Goal: Book appointment/travel/reservation

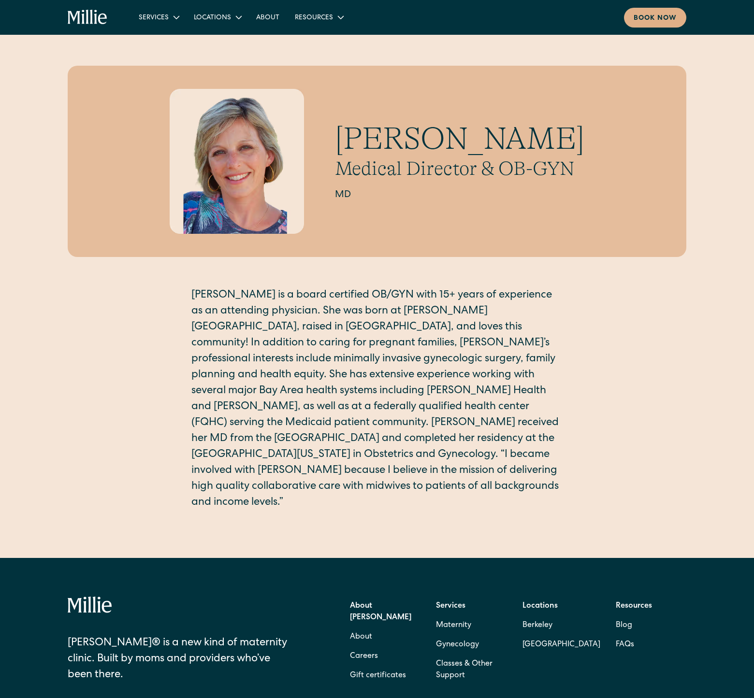
click at [698, 332] on div "[PERSON_NAME] Medical Director & OB-GYN MD [PERSON_NAME] is a board certified O…" at bounding box center [377, 296] width 754 height 461
click at [208, 57] on link "[GEOGRAPHIC_DATA]" at bounding box center [231, 57] width 83 height 16
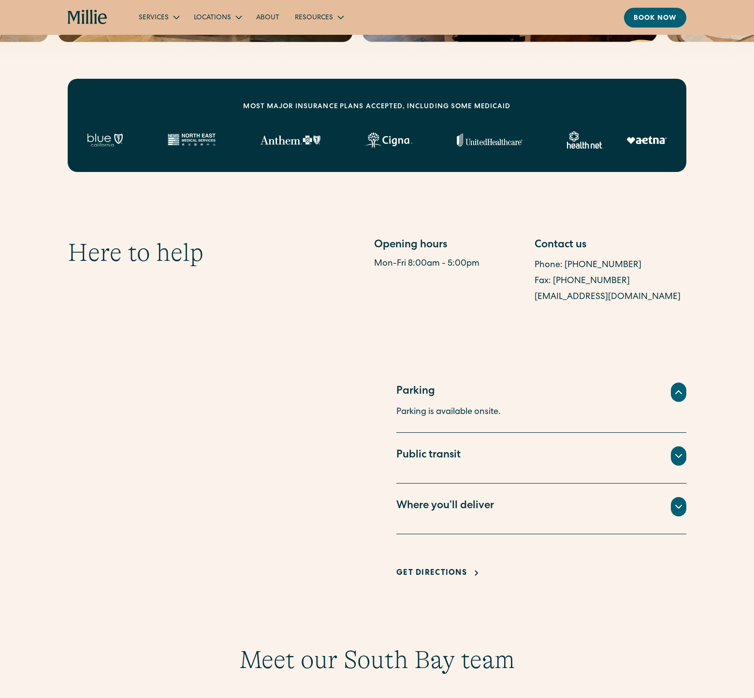
scroll to position [546, 0]
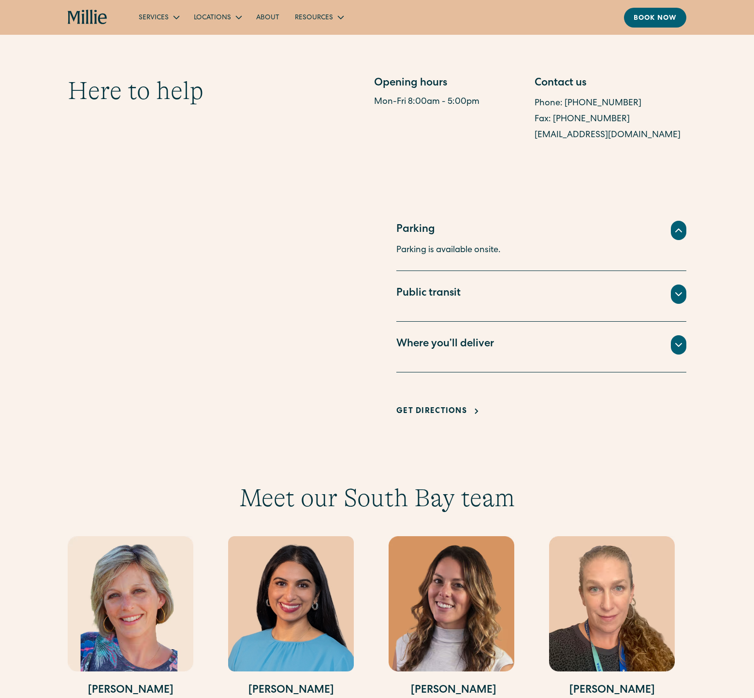
click at [504, 355] on div "All births for Millie patients take place at Good Samaritan Hospital, located a…" at bounding box center [541, 357] width 290 height 4
click at [530, 335] on div "Where you’ll deliver" at bounding box center [541, 344] width 290 height 19
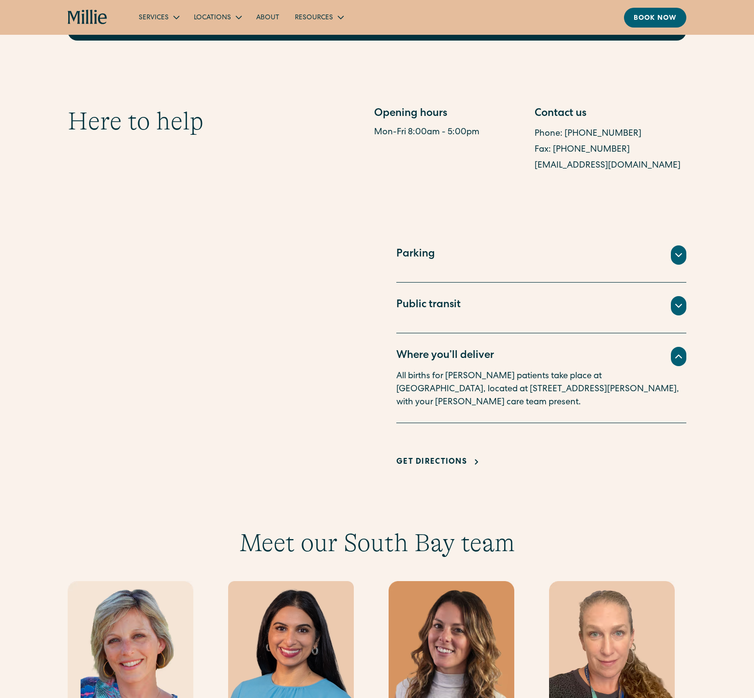
scroll to position [0, 0]
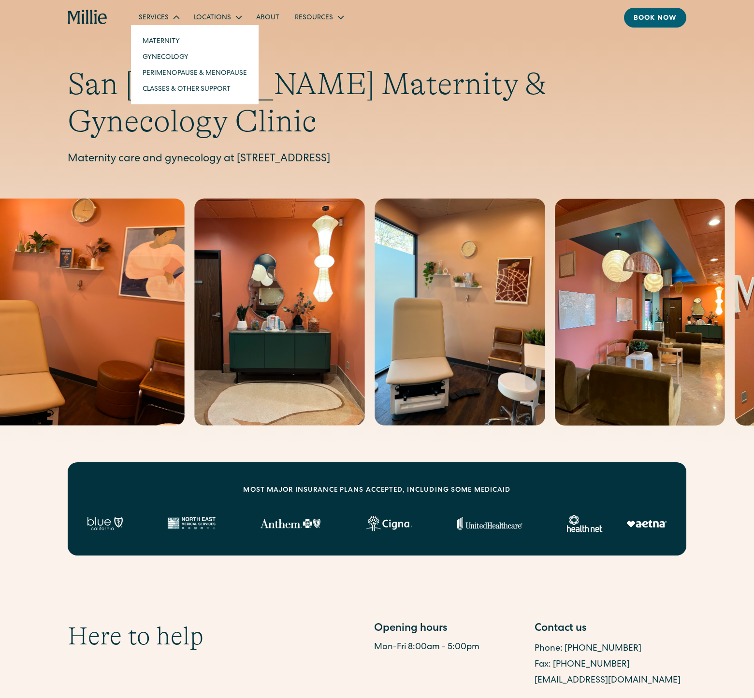
click at [168, 18] on div "Services" at bounding box center [158, 17] width 55 height 16
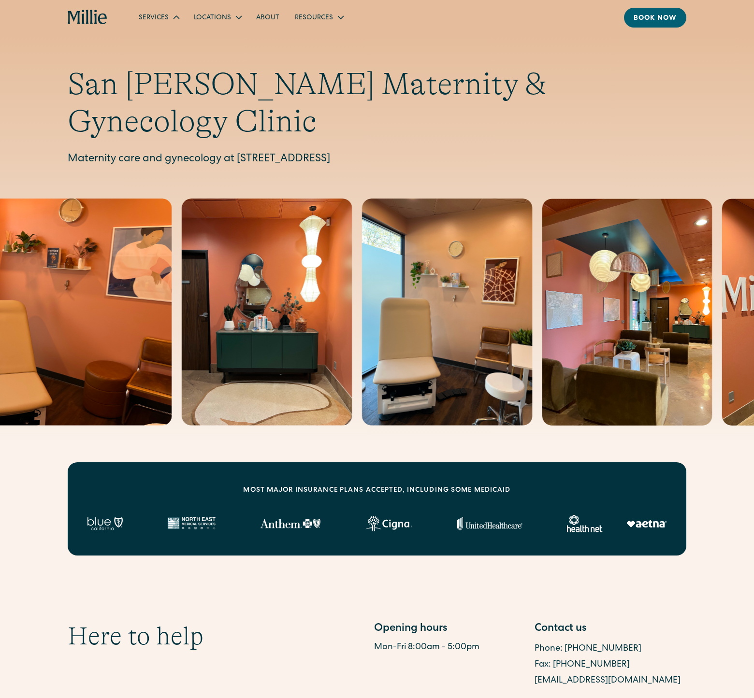
click at [168, 18] on div "Services" at bounding box center [158, 17] width 55 height 16
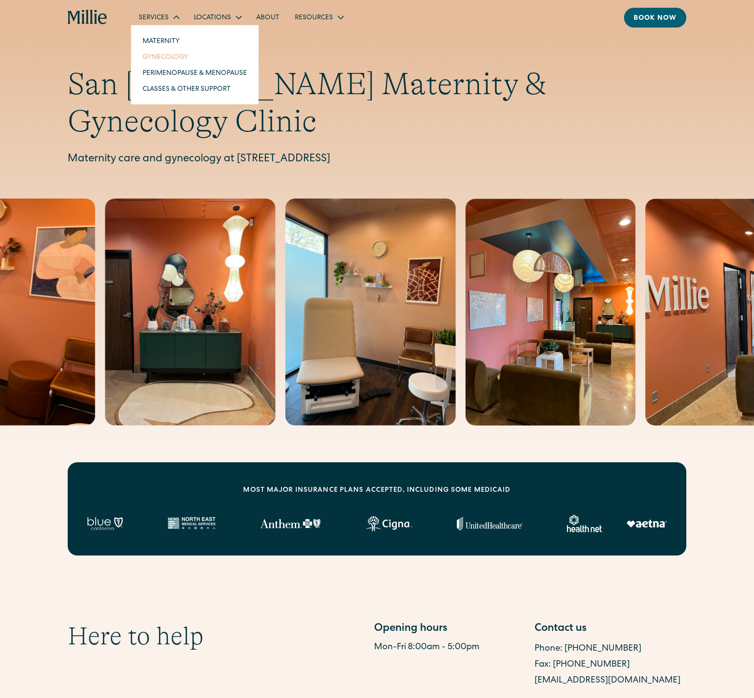
click at [162, 57] on link "Gynecology" at bounding box center [195, 57] width 120 height 16
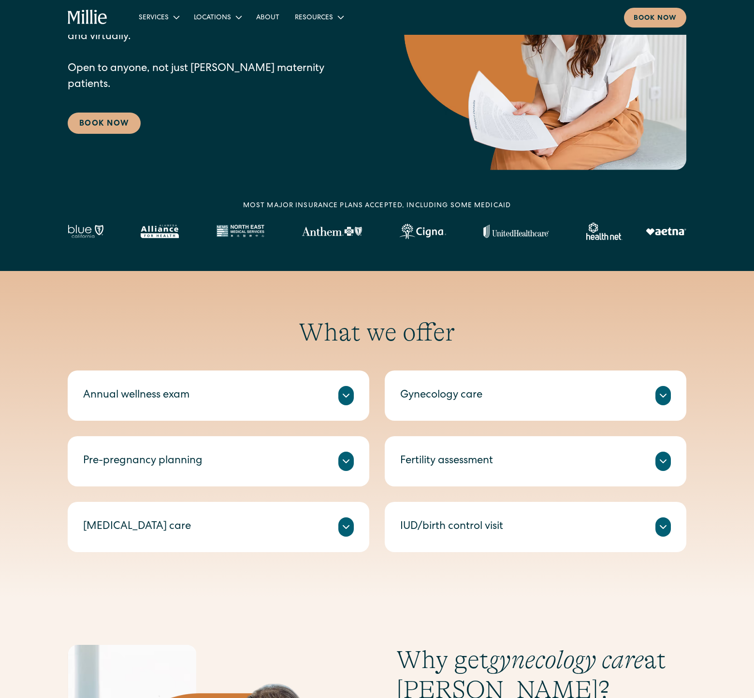
scroll to position [180, 0]
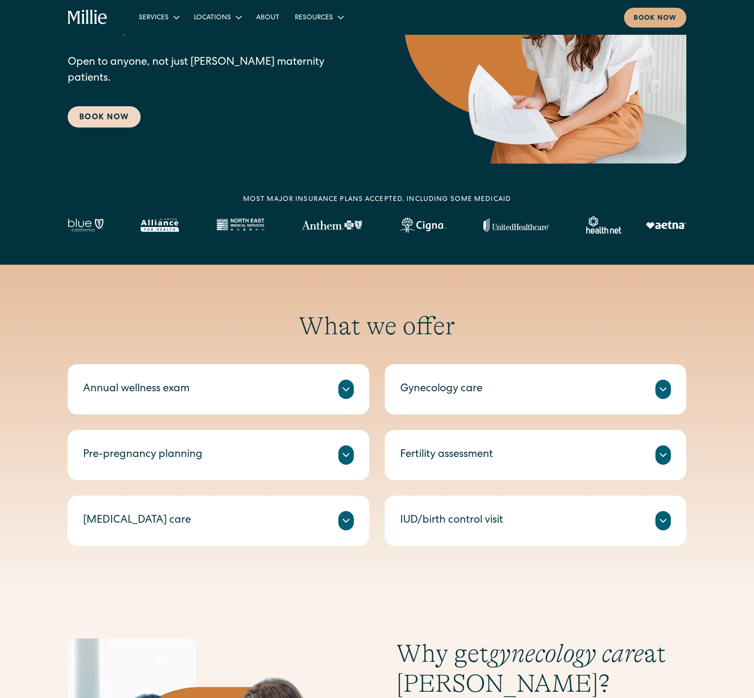
click at [117, 112] on link "Book Now" at bounding box center [104, 116] width 73 height 21
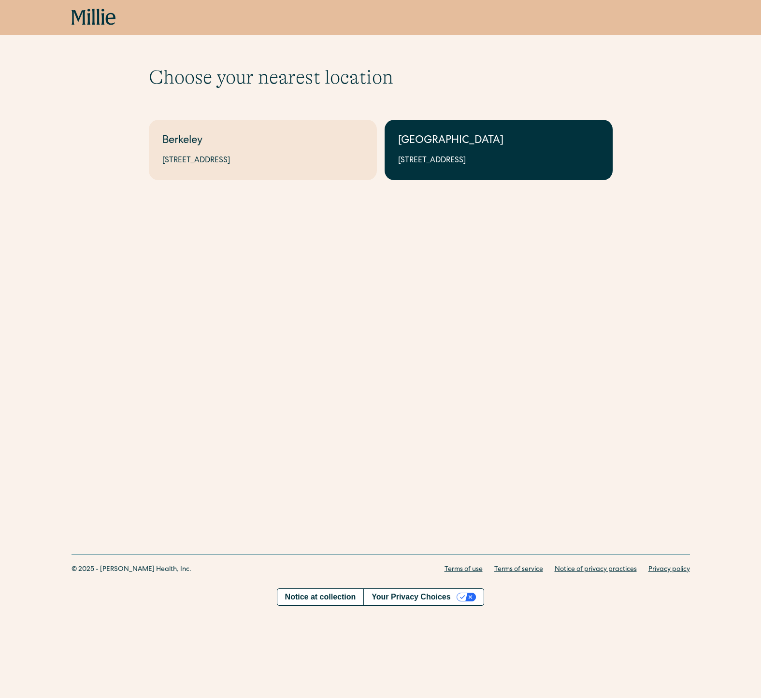
click at [507, 144] on div "[GEOGRAPHIC_DATA]" at bounding box center [498, 141] width 201 height 16
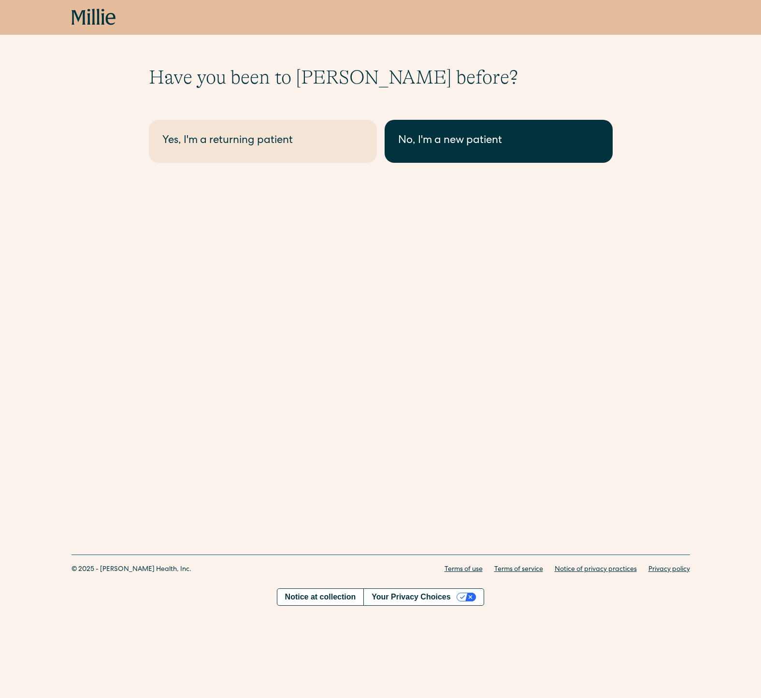
click at [462, 149] on link "No, I'm a new patient" at bounding box center [499, 141] width 228 height 43
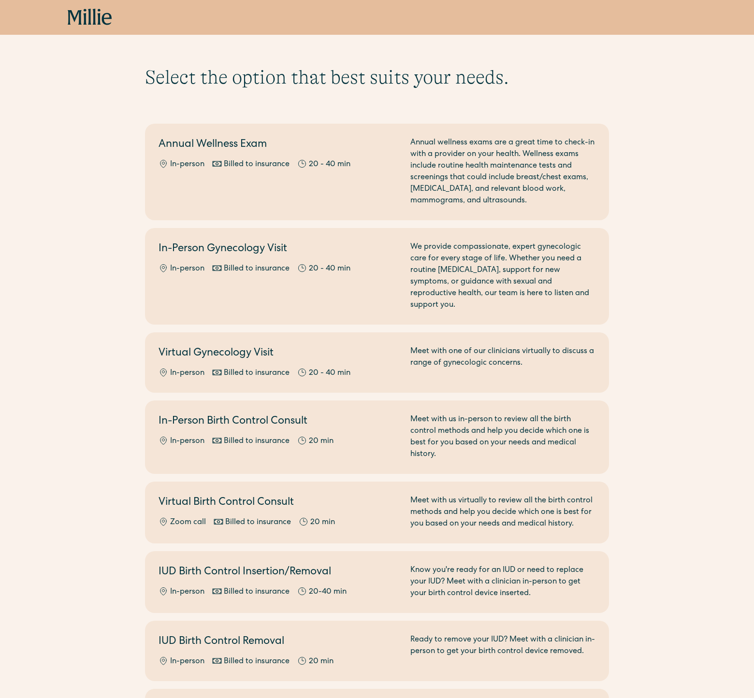
click at [670, 253] on div "Select the option that best suits your needs. Before you book maternity care, p…" at bounding box center [377, 513] width 754 height 894
